Goal: Information Seeking & Learning: Check status

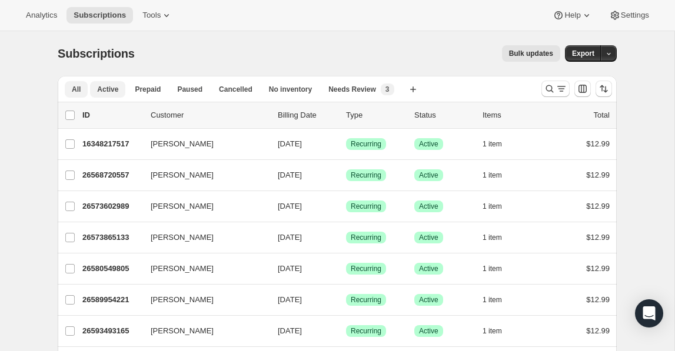
click at [111, 94] on button "Active" at bounding box center [107, 89] width 35 height 16
click at [112, 96] on button "Active" at bounding box center [107, 89] width 35 height 16
click at [42, 14] on span "Analytics" at bounding box center [41, 15] width 31 height 9
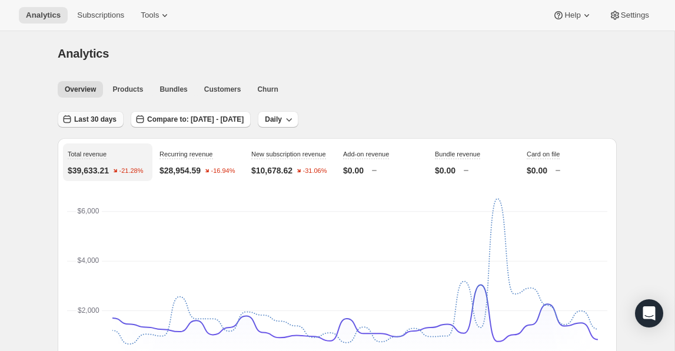
click at [102, 120] on span "Last 30 days" at bounding box center [95, 119] width 42 height 9
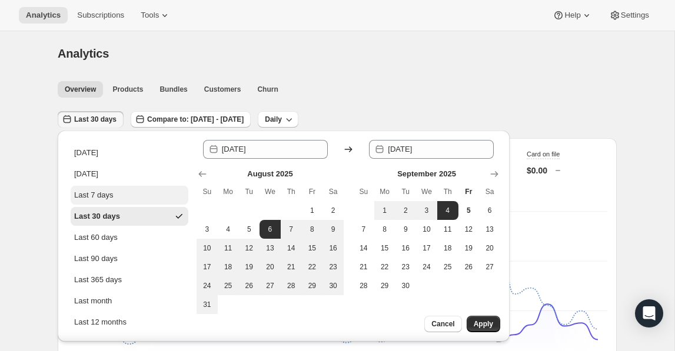
click at [122, 198] on button "Last 7 days" at bounding box center [130, 195] width 118 height 19
type input "[DATE]"
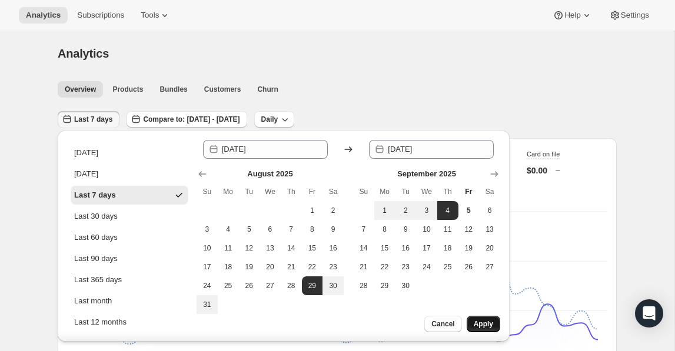
click at [487, 328] on button "Apply" at bounding box center [484, 324] width 34 height 16
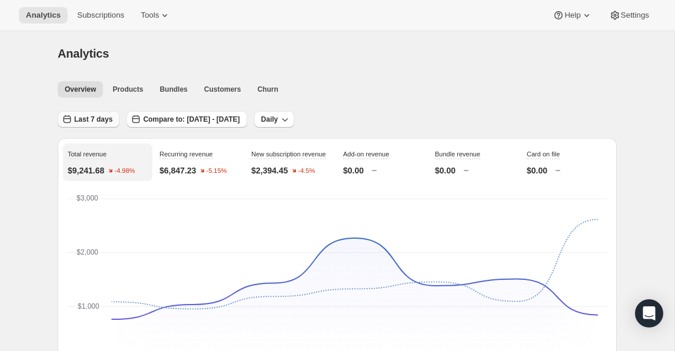
click at [79, 124] on span "Last 7 days" at bounding box center [93, 119] width 38 height 9
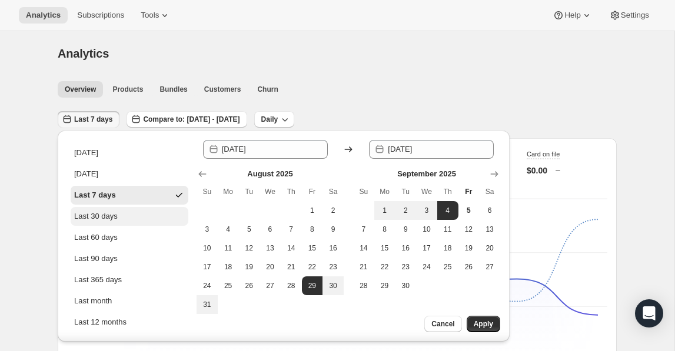
click at [142, 211] on button "Last 30 days" at bounding box center [130, 216] width 118 height 19
type input "[DATE]"
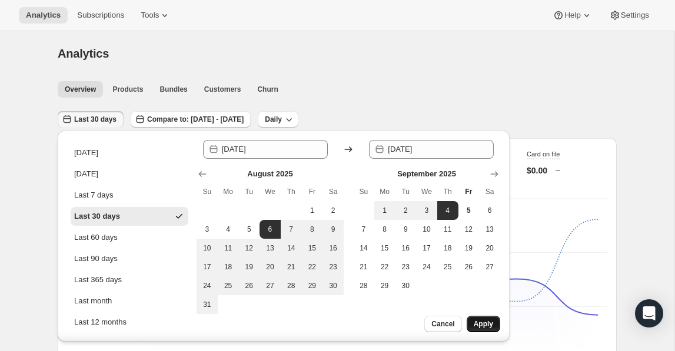
click at [474, 325] on span "Apply" at bounding box center [483, 323] width 19 height 9
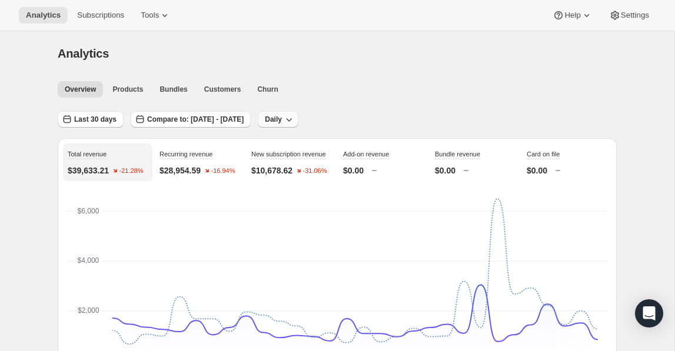
click at [295, 116] on icon "button" at bounding box center [289, 120] width 12 height 12
click at [331, 191] on button "Monthly" at bounding box center [322, 183] width 34 height 19
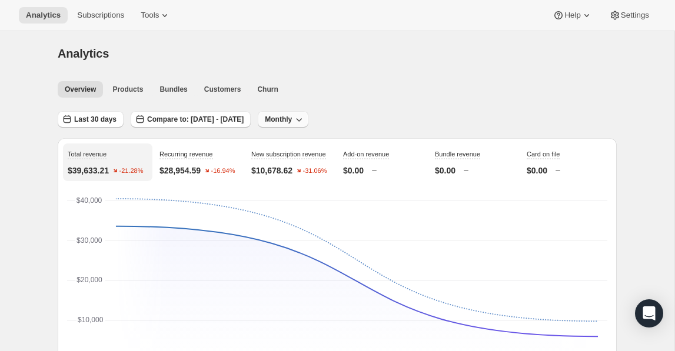
click at [292, 120] on span "Monthly" at bounding box center [278, 119] width 27 height 9
click at [337, 149] on span "Daily" at bounding box center [327, 144] width 27 height 12
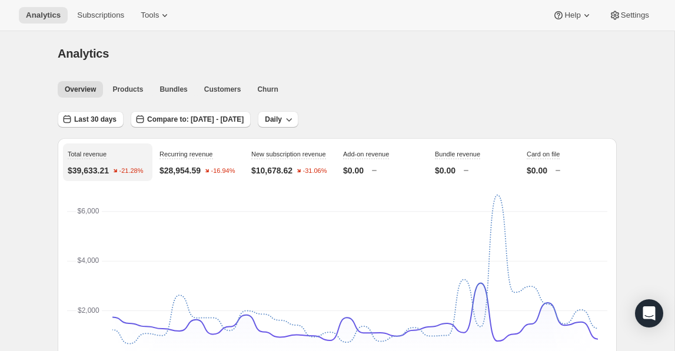
click at [454, 117] on div "Last 30 days Compare to: [DATE] - [DATE] Daily" at bounding box center [337, 115] width 559 height 27
click at [265, 95] on button "Churn" at bounding box center [267, 89] width 35 height 16
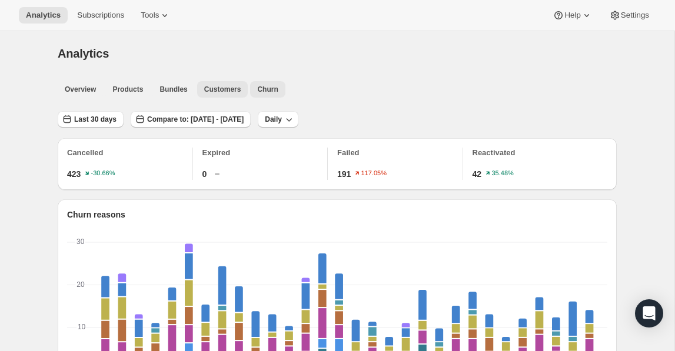
click at [223, 92] on span "Customers" at bounding box center [222, 89] width 37 height 9
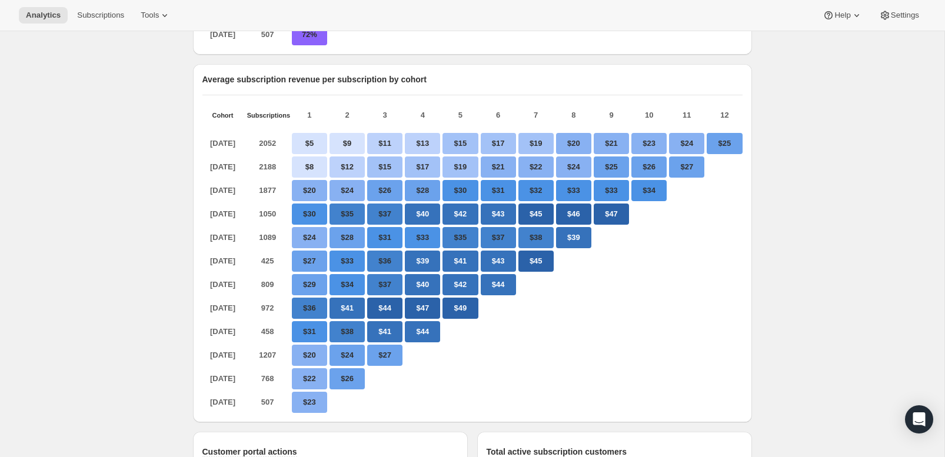
scroll to position [548, 0]
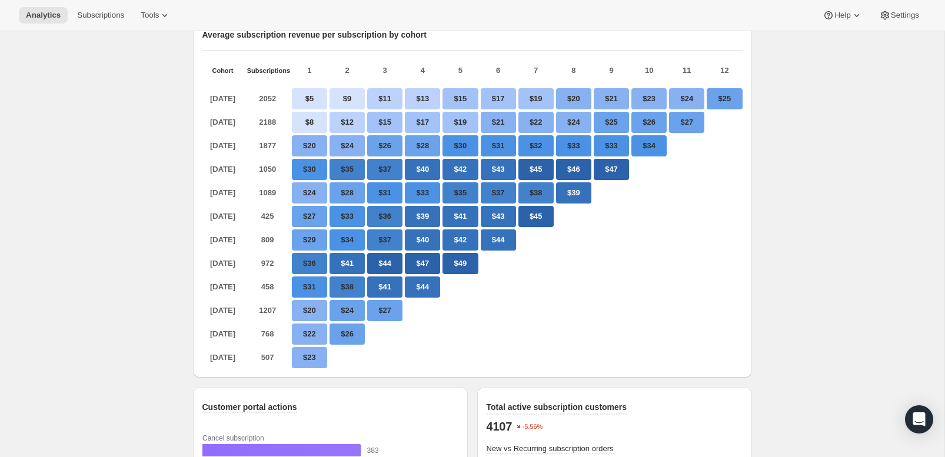
click at [674, 231] on div "Analytics. This page is ready Analytics Overview Products Bundles Customers Chu…" at bounding box center [472, 198] width 944 height 1430
click at [674, 144] on div "Analytics. This page is ready Analytics Overview Products Bundles Customers Chu…" at bounding box center [472, 198] width 944 height 1430
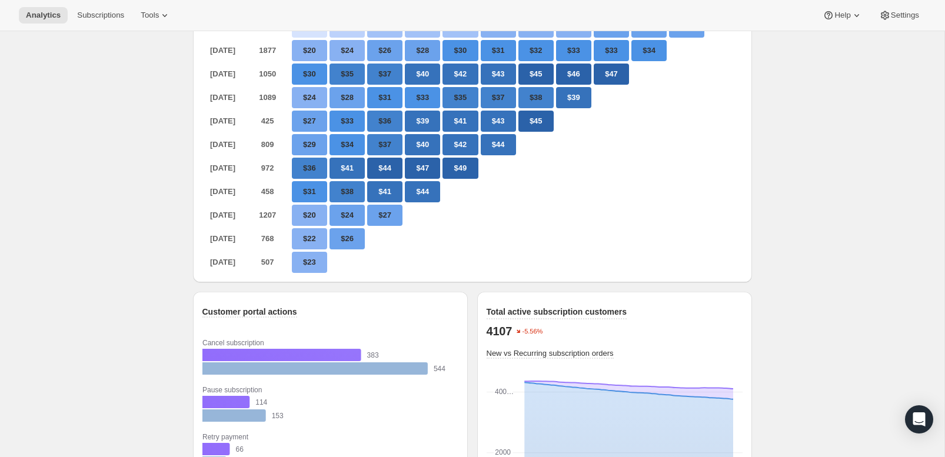
scroll to position [0, 0]
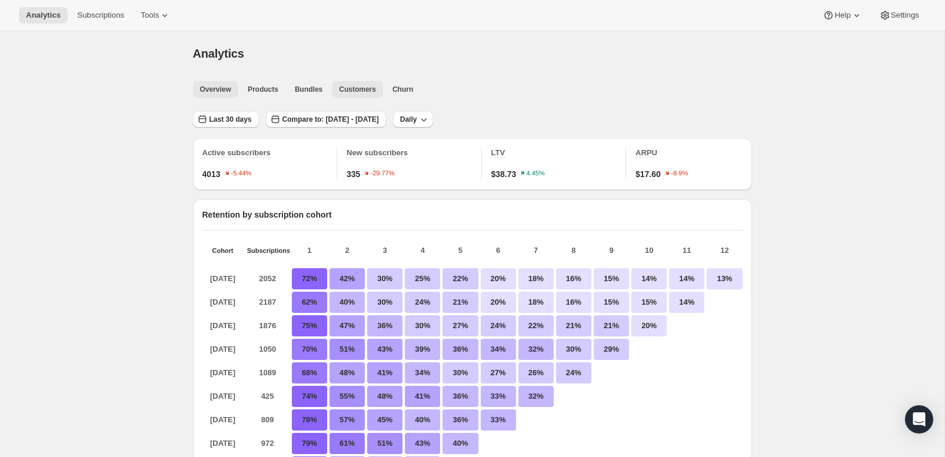
click at [205, 86] on span "Overview" at bounding box center [215, 89] width 31 height 9
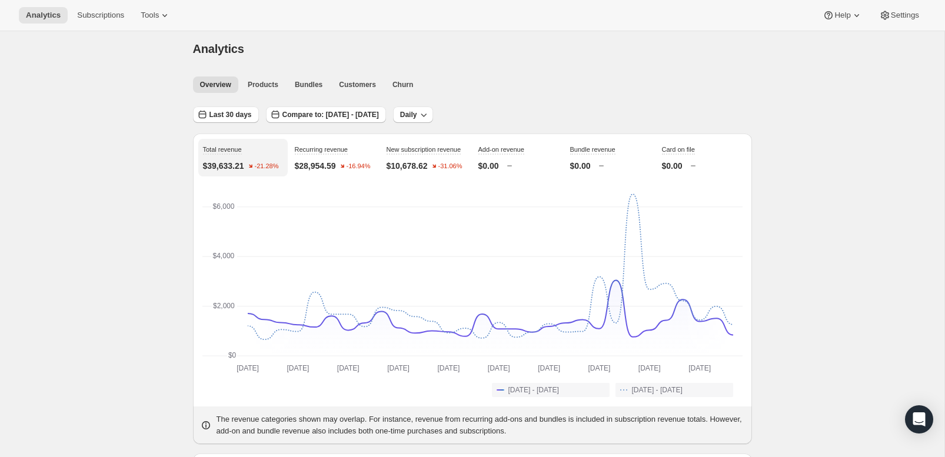
scroll to position [7, 0]
click at [84, 17] on span "Subscriptions" at bounding box center [100, 15] width 47 height 9
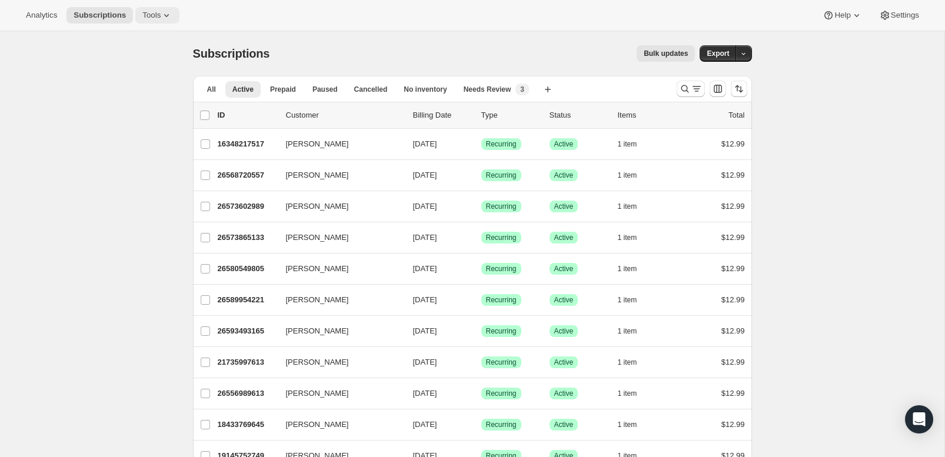
click at [142, 15] on span "Tools" at bounding box center [151, 15] width 18 height 9
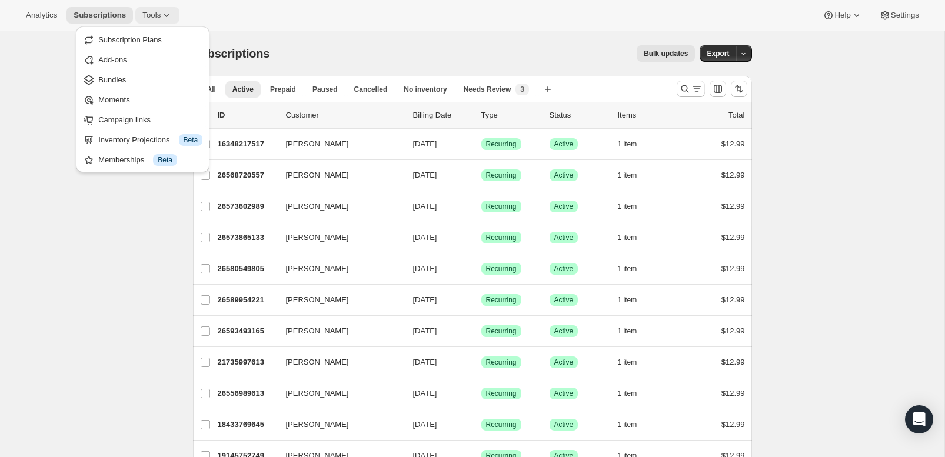
click at [142, 15] on span "Tools" at bounding box center [151, 15] width 18 height 9
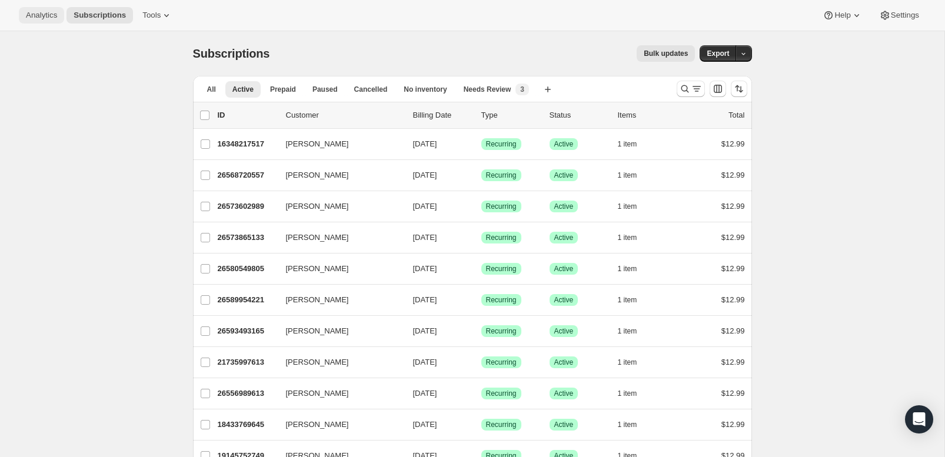
click at [38, 16] on span "Analytics" at bounding box center [41, 15] width 31 height 9
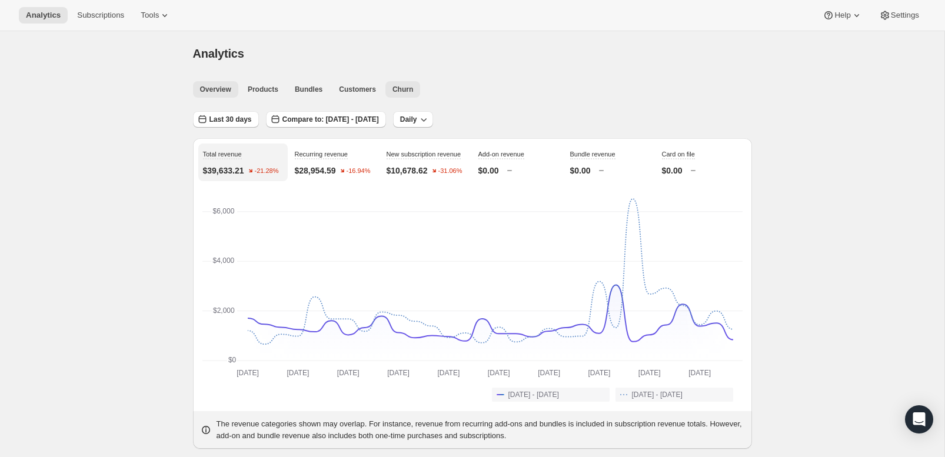
click at [411, 94] on button "Churn" at bounding box center [402, 89] width 35 height 16
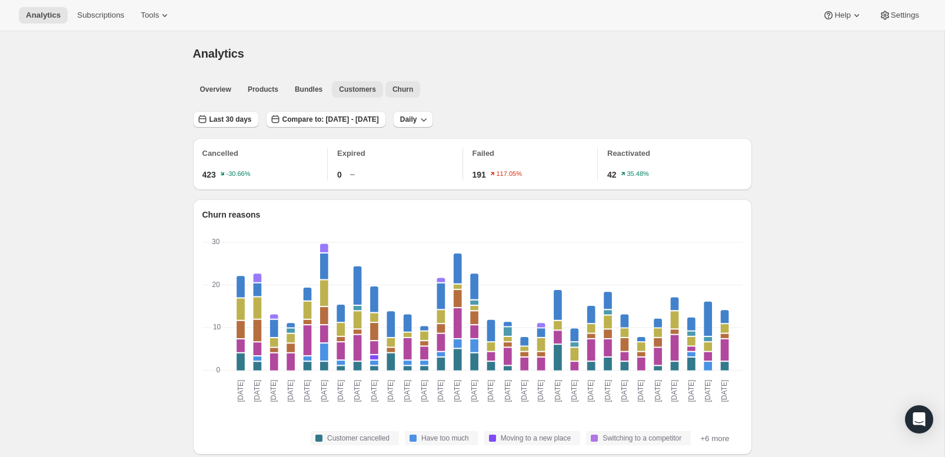
click at [367, 91] on span "Customers" at bounding box center [357, 89] width 37 height 9
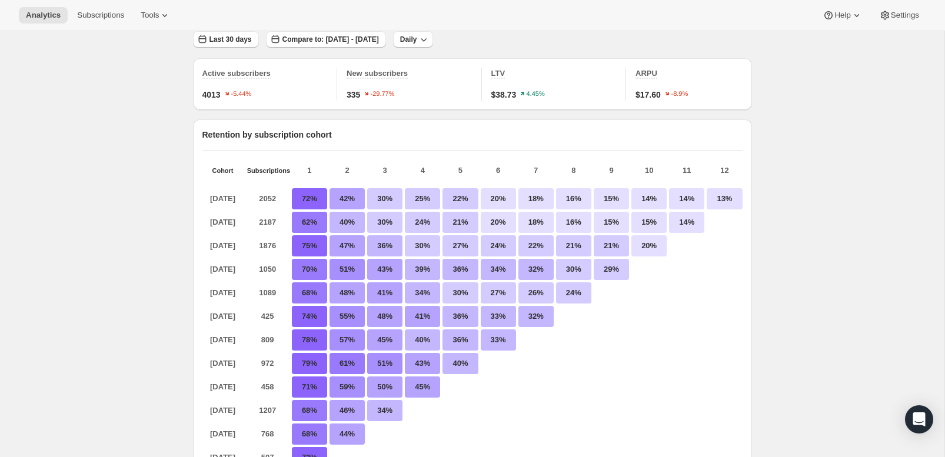
scroll to position [156, 0]
